Goal: Transaction & Acquisition: Purchase product/service

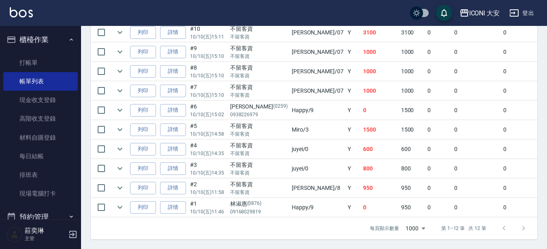
scroll to position [81, 0]
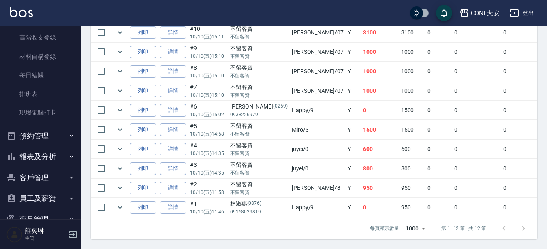
drag, startPoint x: 26, startPoint y: 158, endPoint x: 34, endPoint y: 155, distance: 9.0
click at [26, 157] on button "報表及分析" at bounding box center [40, 156] width 74 height 21
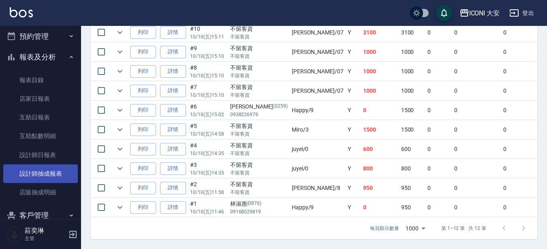
scroll to position [202, 0]
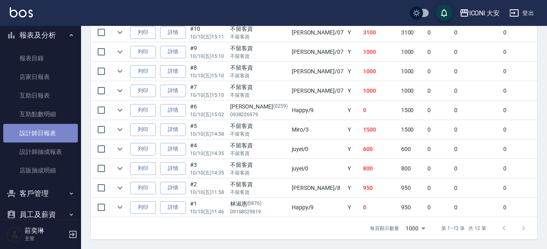
click at [53, 134] on link "設計師日報表" at bounding box center [40, 133] width 74 height 19
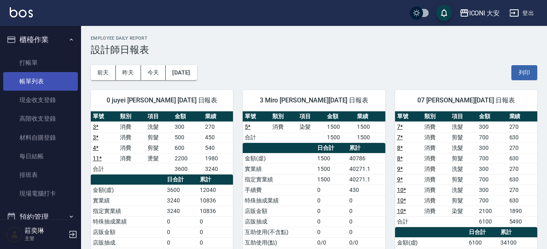
click at [32, 78] on link "帳單列表" at bounding box center [40, 81] width 74 height 19
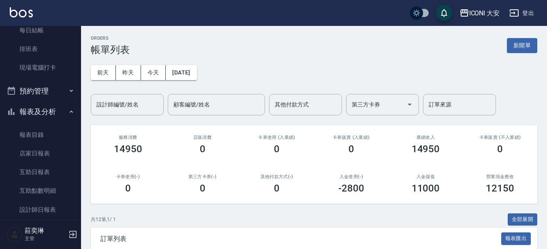
scroll to position [97, 0]
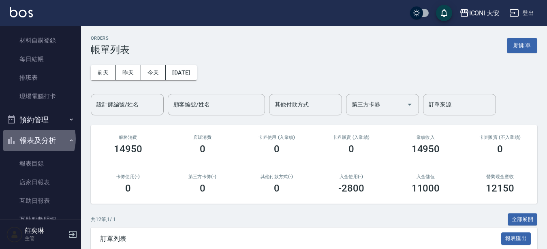
click at [29, 139] on button "報表及分析" at bounding box center [40, 140] width 74 height 21
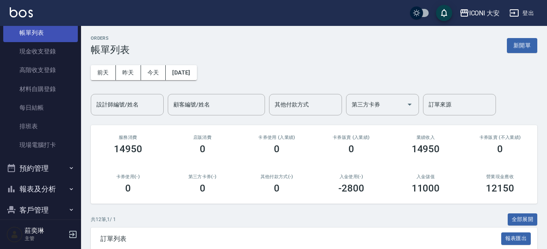
scroll to position [0, 0]
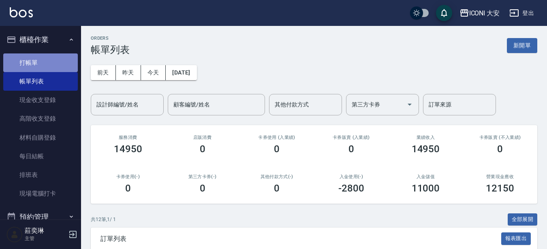
click at [48, 61] on link "打帳單" at bounding box center [40, 62] width 74 height 19
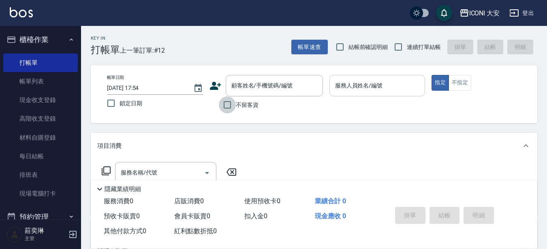
drag, startPoint x: 225, startPoint y: 105, endPoint x: 330, endPoint y: 82, distance: 107.5
click at [234, 102] on input "不留客資" at bounding box center [227, 104] width 17 height 17
checkbox input "true"
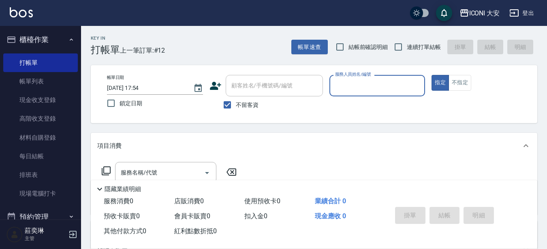
click at [374, 78] on div "服務人員姓名/編號" at bounding box center [377, 85] width 96 height 21
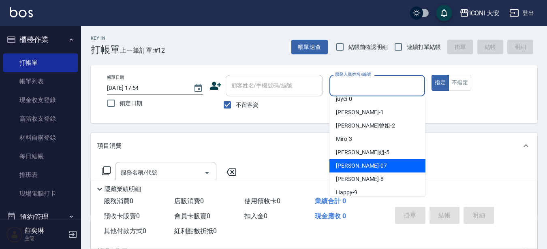
scroll to position [14, 0]
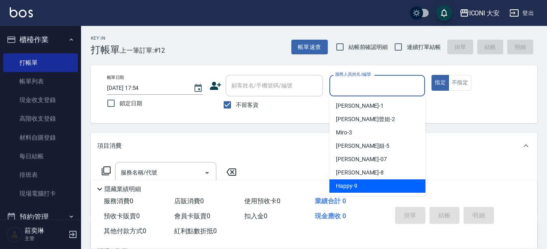
click at [343, 181] on div "Happy -9" at bounding box center [377, 185] width 96 height 13
type input "Happy-9"
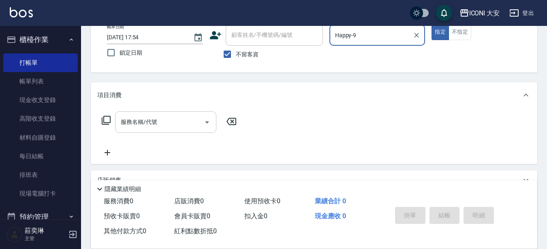
scroll to position [81, 0]
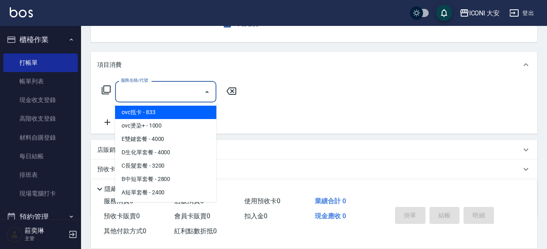
click at [167, 91] on input "服務名稱/代號" at bounding box center [160, 92] width 82 height 14
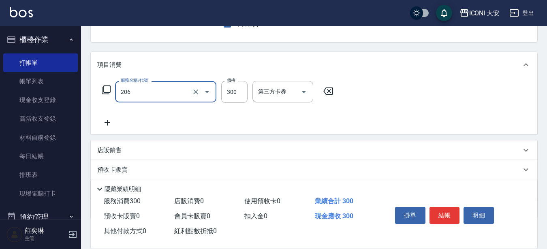
type input "洗髮(206)"
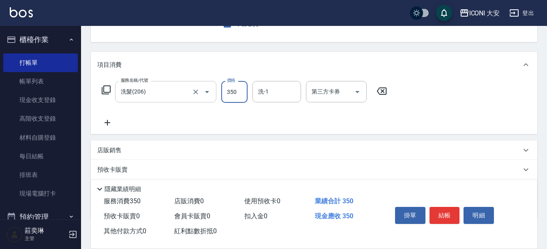
type input "350"
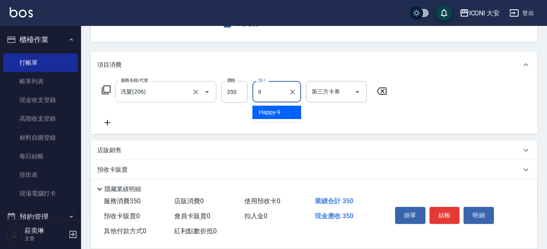
type input "Happy-9"
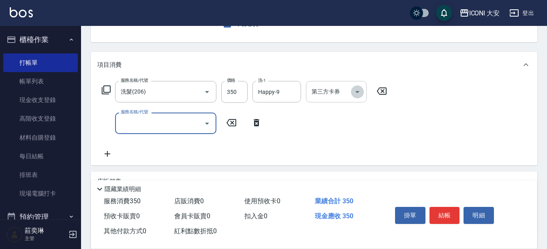
click at [358, 90] on icon "Open" at bounding box center [357, 92] width 10 height 10
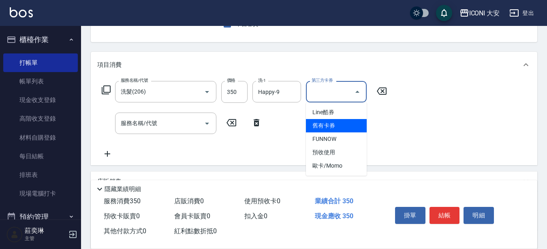
click at [342, 126] on span "舊有卡券" at bounding box center [336, 125] width 61 height 13
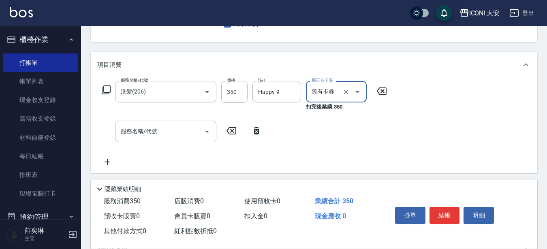
type input "舊有卡券"
click at [438, 209] on button "結帳" at bounding box center [444, 215] width 30 height 17
